Goal: Check status: Check status

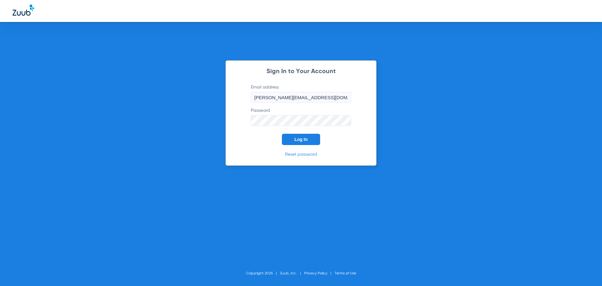
drag, startPoint x: 304, startPoint y: 141, endPoint x: 234, endPoint y: 128, distance: 71.1
click at [302, 140] on span "Log In" at bounding box center [301, 139] width 13 height 5
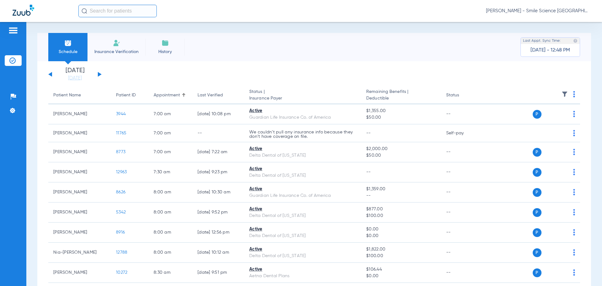
click at [100, 72] on div "[DATE] [DATE] [DATE] [DATE] [DATE] [DATE] [DATE] [DATE] [DATE] [DATE] [DATE] [D…" at bounding box center [74, 74] width 53 height 14
click at [99, 75] on button at bounding box center [100, 74] width 4 height 5
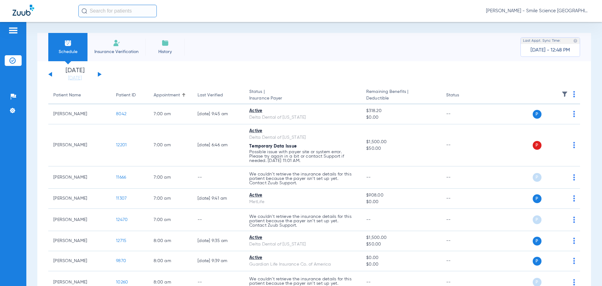
click at [99, 75] on button at bounding box center [100, 74] width 4 height 5
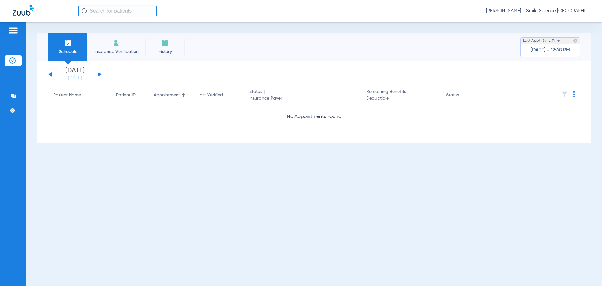
click at [99, 76] on button at bounding box center [100, 74] width 4 height 5
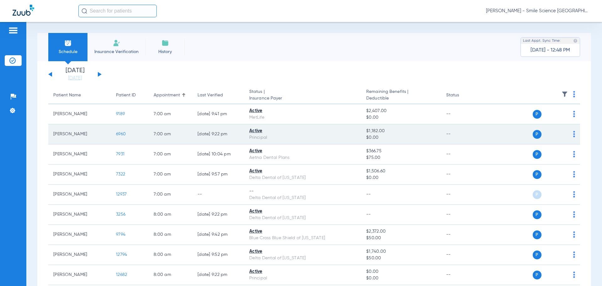
click at [119, 133] on span "6960" at bounding box center [121, 134] width 10 height 4
